Goal: Task Accomplishment & Management: Use online tool/utility

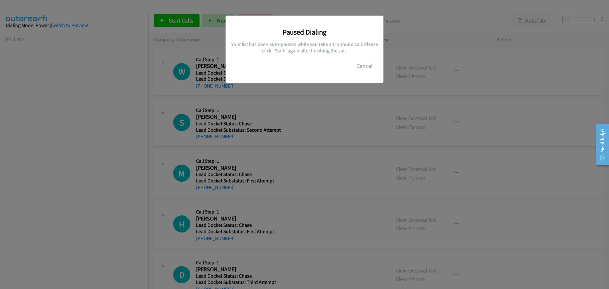
scroll to position [67, 0]
click at [360, 68] on button "Cancel" at bounding box center [365, 66] width 28 height 13
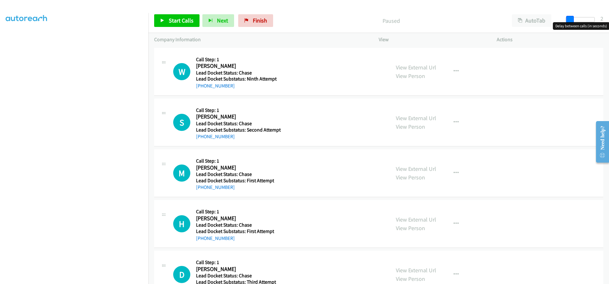
drag, startPoint x: 567, startPoint y: 21, endPoint x: 570, endPoint y: 21, distance: 3.9
click at [570, 21] on span at bounding box center [571, 20] width 8 height 8
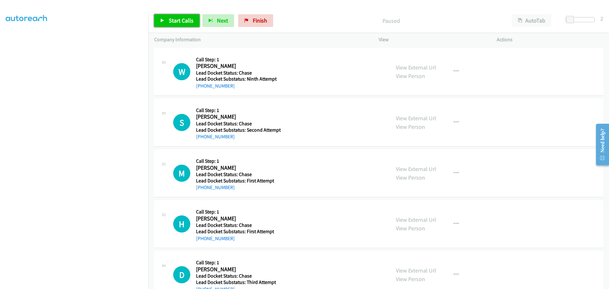
click at [188, 22] on span "Start Calls" at bounding box center [181, 20] width 25 height 7
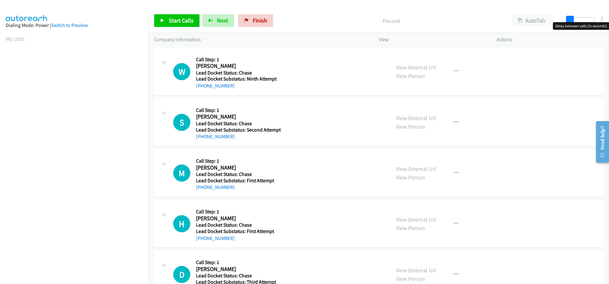
click at [568, 20] on span at bounding box center [571, 20] width 8 height 8
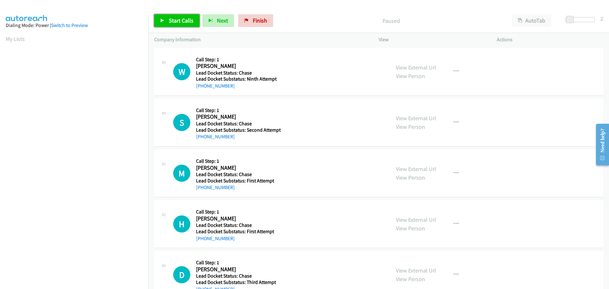
click at [187, 23] on span "Start Calls" at bounding box center [181, 20] width 25 height 7
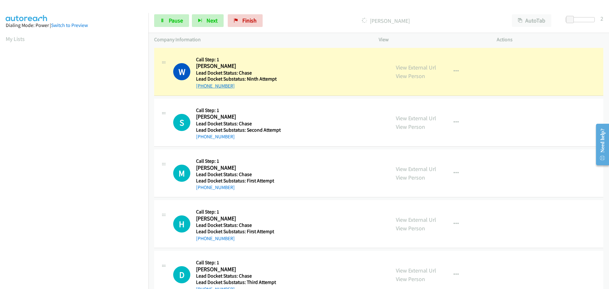
drag, startPoint x: 233, startPoint y: 85, endPoint x: 202, endPoint y: 89, distance: 30.6
click at [202, 89] on div "+1 941-628-2930" at bounding box center [237, 86] width 83 height 8
copy link "941-628-2930"
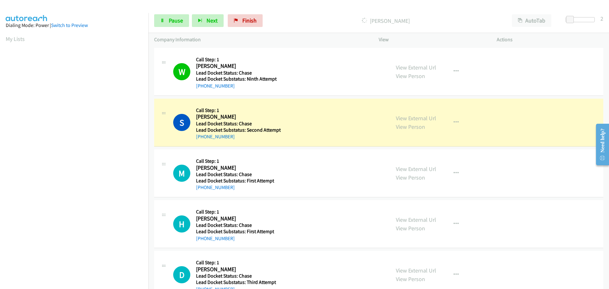
scroll to position [67, 0]
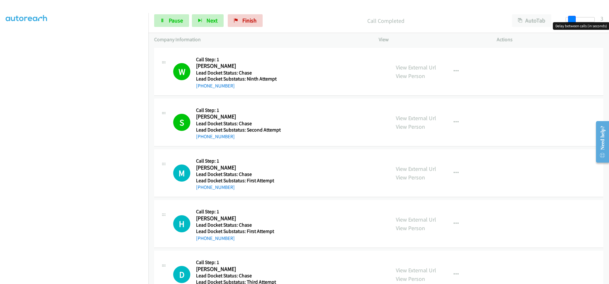
click at [574, 19] on span at bounding box center [572, 20] width 8 height 8
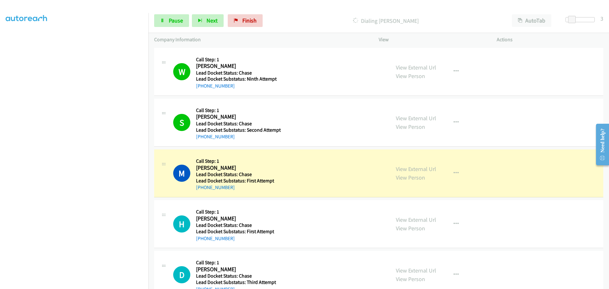
drag, startPoint x: 236, startPoint y: 192, endPoint x: 202, endPoint y: 193, distance: 33.3
click at [202, 193] on div "M Callback Scheduled Call Step: 1 Matthew Levato America/Denver Lead Docket Sta…" at bounding box center [378, 173] width 449 height 48
copy link "575-999-5832"
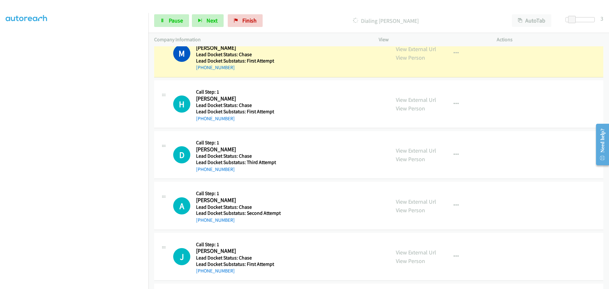
scroll to position [127, 0]
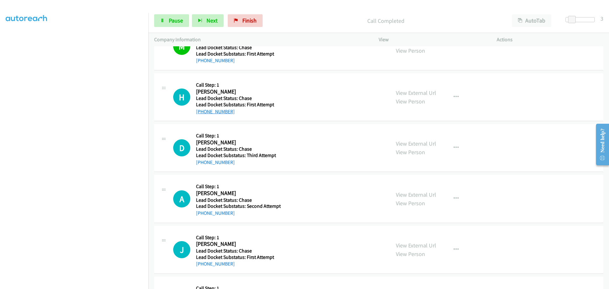
drag, startPoint x: 233, startPoint y: 112, endPoint x: 201, endPoint y: 111, distance: 32.1
click at [201, 111] on div "+1 929-240-5759" at bounding box center [237, 112] width 83 height 8
copy link "929-240-5759"
drag, startPoint x: 232, startPoint y: 164, endPoint x: 203, endPoint y: 165, distance: 29.5
click at [203, 165] on div "+1 870-404-3491" at bounding box center [237, 163] width 83 height 8
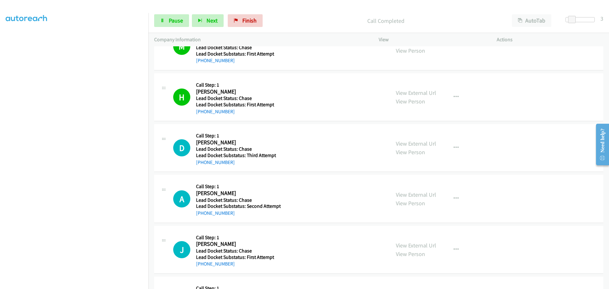
copy link "870-404-3491"
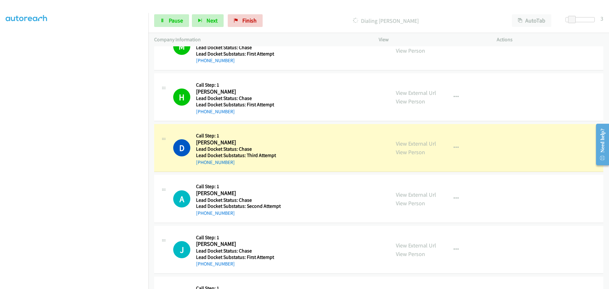
drag, startPoint x: 226, startPoint y: 216, endPoint x: 201, endPoint y: 221, distance: 26.1
click at [201, 221] on div "A Callback Scheduled Call Step: 1 Anthony Scott America/Chicago Lead Docket Sta…" at bounding box center [378, 199] width 449 height 48
copy link "870-538-8581"
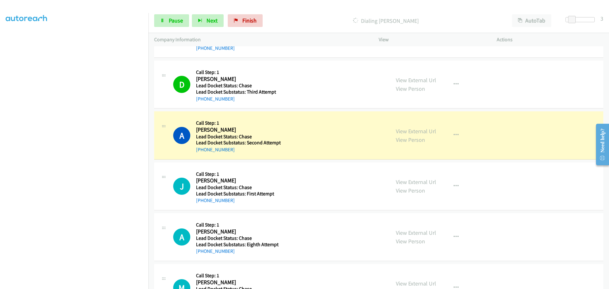
scroll to position [254, 0]
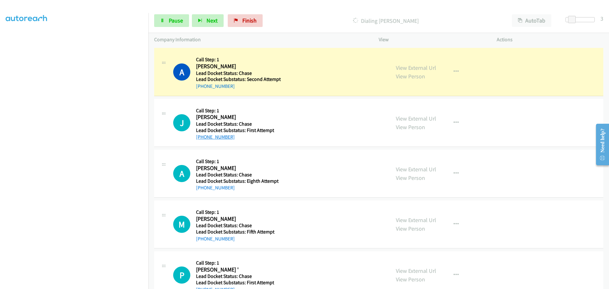
drag, startPoint x: 233, startPoint y: 138, endPoint x: 202, endPoint y: 139, distance: 30.8
click at [202, 139] on div "+1 314-315-1740" at bounding box center [237, 137] width 83 height 8
copy link "314-315-1740"
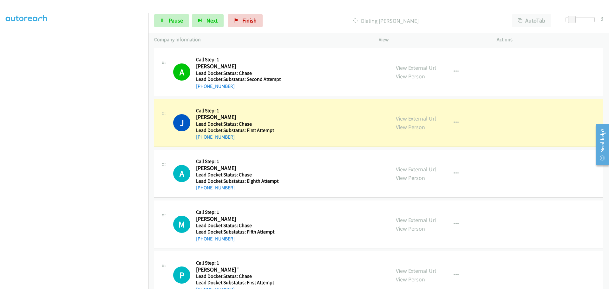
scroll to position [286, 0]
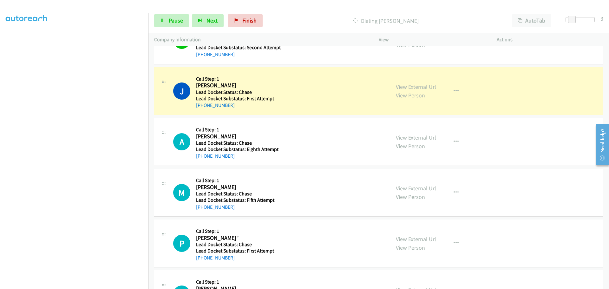
drag, startPoint x: 235, startPoint y: 158, endPoint x: 202, endPoint y: 156, distance: 32.5
click at [202, 156] on div "+1 231-598-2082" at bounding box center [237, 156] width 83 height 8
copy link "231-598-2082"
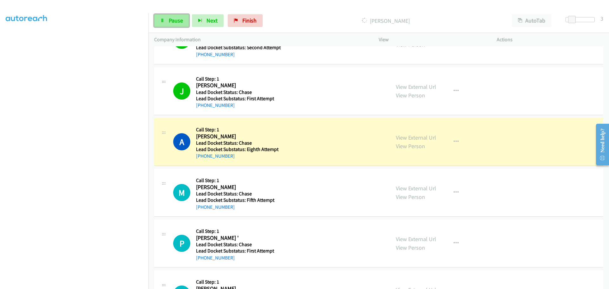
click at [173, 19] on span "Pause" at bounding box center [176, 20] width 14 height 7
